Goal: Task Accomplishment & Management: Complete application form

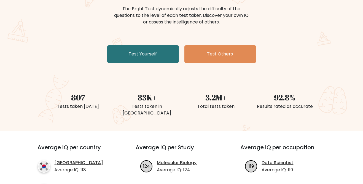
scroll to position [65, 0]
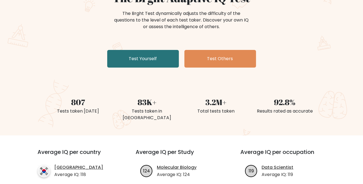
click at [151, 61] on link "Test Yourself" at bounding box center [143, 59] width 72 height 18
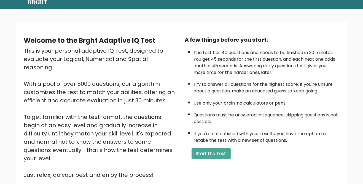
scroll to position [45, 0]
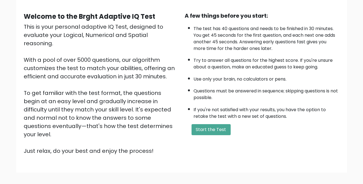
click at [223, 127] on button "Start the Test" at bounding box center [210, 129] width 39 height 11
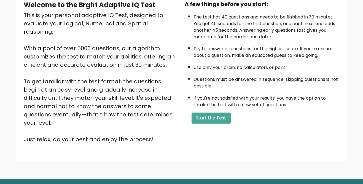
scroll to position [64, 0]
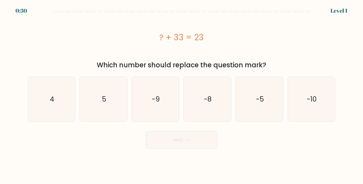
click at [325, 97] on icon "-10" at bounding box center [311, 99] width 44 height 44
click at [182, 93] on input "f. -10" at bounding box center [181, 92] width 0 height 1
radio input "true"
click at [206, 141] on button "Next" at bounding box center [182, 140] width 72 height 18
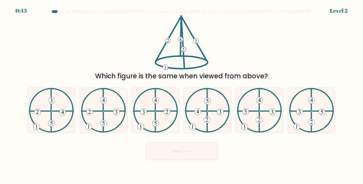
click at [158, 104] on 134 at bounding box center [155, 100] width 7 height 7
click at [181, 93] on input "c." at bounding box center [181, 92] width 0 height 1
radio input "true"
click at [182, 156] on button "Next" at bounding box center [182, 151] width 72 height 18
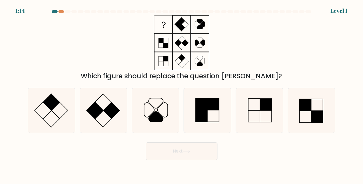
click at [265, 110] on rect at bounding box center [266, 105] width 12 height 12
click at [182, 93] on input "e." at bounding box center [181, 92] width 0 height 1
radio input "true"
click at [198, 157] on button "Next" at bounding box center [182, 151] width 72 height 18
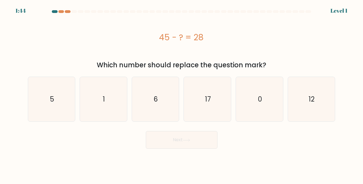
click at [197, 111] on icon "17" at bounding box center [207, 99] width 44 height 44
click at [182, 93] on input "d. 17" at bounding box center [181, 92] width 0 height 1
radio input "true"
click at [314, 91] on icon "12" at bounding box center [311, 99] width 44 height 44
click at [182, 92] on input "f. 12" at bounding box center [181, 92] width 0 height 1
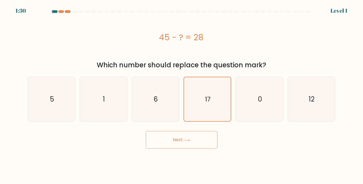
radio input "true"
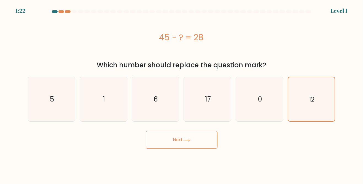
click at [209, 95] on text "17" at bounding box center [208, 98] width 6 height 9
click at [182, 93] on input "d. 17" at bounding box center [181, 92] width 0 height 1
radio input "true"
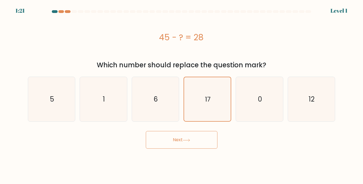
click at [198, 133] on button "Next" at bounding box center [182, 140] width 72 height 18
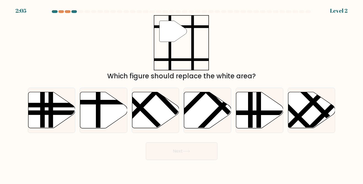
click at [357, 80] on form at bounding box center [181, 84] width 363 height 149
click at [162, 108] on icon at bounding box center [155, 110] width 47 height 36
click at [181, 93] on input "c." at bounding box center [181, 92] width 0 height 1
radio input "true"
click at [188, 154] on button "Next" at bounding box center [182, 151] width 72 height 18
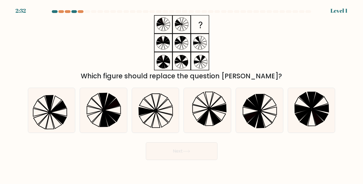
click at [153, 112] on icon at bounding box center [155, 110] width 44 height 44
click at [181, 93] on input "c." at bounding box center [181, 92] width 0 height 1
radio input "true"
click at [188, 160] on button "Next" at bounding box center [182, 151] width 72 height 18
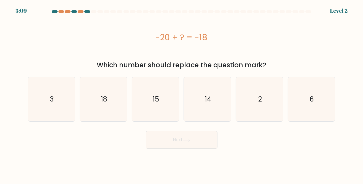
click at [261, 91] on icon "2" at bounding box center [259, 99] width 44 height 44
click at [182, 92] on input "e. 2" at bounding box center [181, 92] width 0 height 1
radio input "true"
click at [205, 137] on button "Next" at bounding box center [182, 140] width 72 height 18
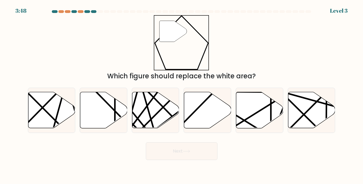
click at [108, 119] on icon at bounding box center [103, 110] width 47 height 36
click at [181, 93] on input "b." at bounding box center [181, 92] width 0 height 1
radio input "true"
click at [56, 124] on line at bounding box center [52, 129] width 25 height 92
click at [181, 93] on input "a." at bounding box center [181, 92] width 0 height 1
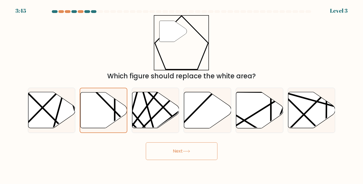
radio input "true"
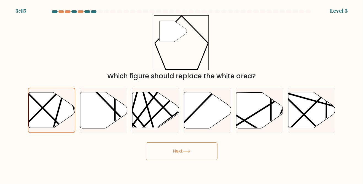
click at [187, 154] on button "Next" at bounding box center [182, 151] width 72 height 18
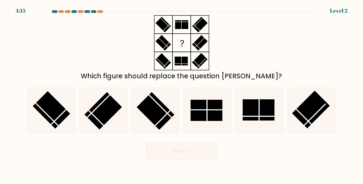
click at [205, 121] on rect at bounding box center [207, 110] width 32 height 21
click at [182, 93] on input "d." at bounding box center [181, 92] width 0 height 1
radio input "true"
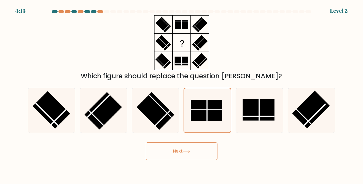
click at [180, 159] on button "Next" at bounding box center [182, 151] width 72 height 18
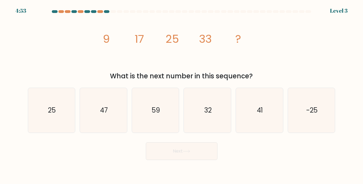
click at [256, 127] on icon "41" at bounding box center [259, 110] width 44 height 44
click at [182, 93] on input "e. 41" at bounding box center [181, 92] width 0 height 1
radio input "true"
click at [195, 179] on body "4:52 Level 3" at bounding box center [181, 92] width 363 height 184
click at [196, 160] on button "Next" at bounding box center [182, 151] width 72 height 18
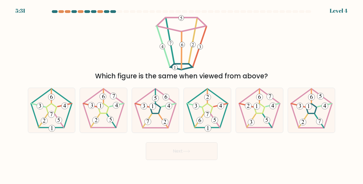
click at [87, 123] on 194 at bounding box center [103, 108] width 41 height 39
click at [181, 93] on input "b." at bounding box center [181, 92] width 0 height 1
radio input "true"
click at [180, 159] on button "Next" at bounding box center [182, 151] width 72 height 18
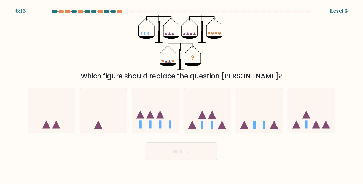
click at [154, 126] on icon at bounding box center [155, 110] width 47 height 39
click at [181, 93] on input "c." at bounding box center [181, 92] width 0 height 1
radio input "true"
click at [182, 173] on body "6:13 Level 3" at bounding box center [181, 92] width 363 height 184
click at [195, 158] on button "Next" at bounding box center [182, 151] width 72 height 18
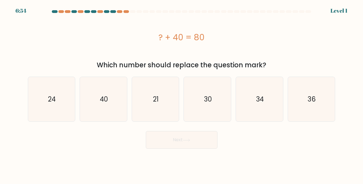
click at [288, 89] on div "36" at bounding box center [311, 99] width 48 height 45
click at [182, 92] on input "f. 36" at bounding box center [181, 92] width 0 height 1
radio input "true"
click at [205, 141] on button "Next" at bounding box center [182, 140] width 72 height 18
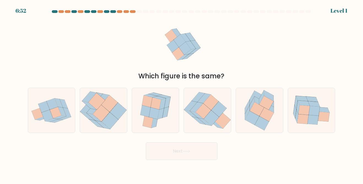
click at [300, 106] on icon at bounding box center [303, 102] width 12 height 5
click at [182, 93] on input "f." at bounding box center [181, 92] width 0 height 1
radio input "true"
click at [203, 149] on button "Next" at bounding box center [182, 151] width 72 height 18
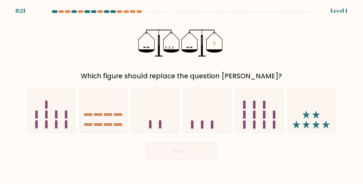
click at [281, 106] on icon at bounding box center [259, 110] width 47 height 39
click at [182, 93] on input "e." at bounding box center [181, 92] width 0 height 1
radio input "true"
click at [204, 158] on button "Next" at bounding box center [182, 151] width 72 height 18
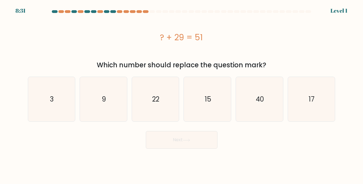
click at [154, 111] on icon "22" at bounding box center [155, 99] width 44 height 44
click at [181, 93] on input "c. 22" at bounding box center [181, 92] width 0 height 1
radio input "true"
click at [184, 140] on button "Next" at bounding box center [182, 140] width 72 height 18
